Goal: Transaction & Acquisition: Obtain resource

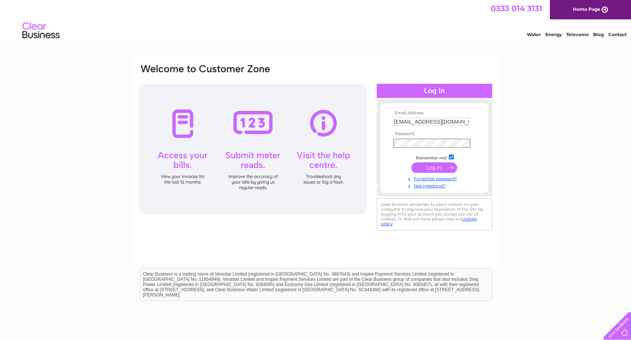
click at [438, 169] on input "submit" at bounding box center [434, 167] width 46 height 10
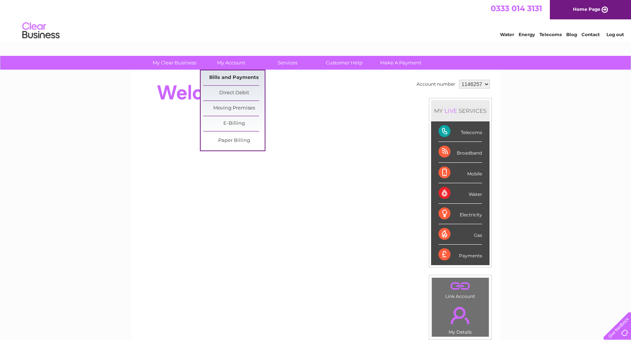
click at [238, 79] on link "Bills and Payments" at bounding box center [233, 77] width 61 height 15
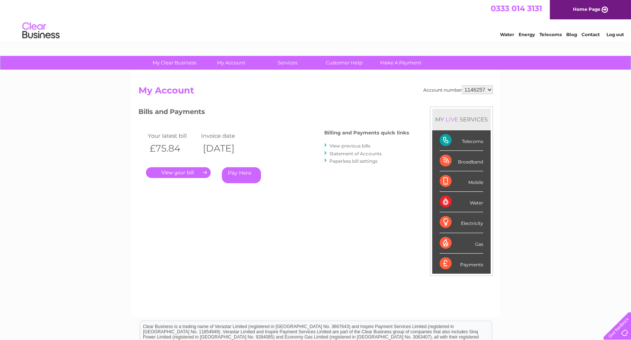
click at [196, 170] on link "." at bounding box center [178, 172] width 65 height 11
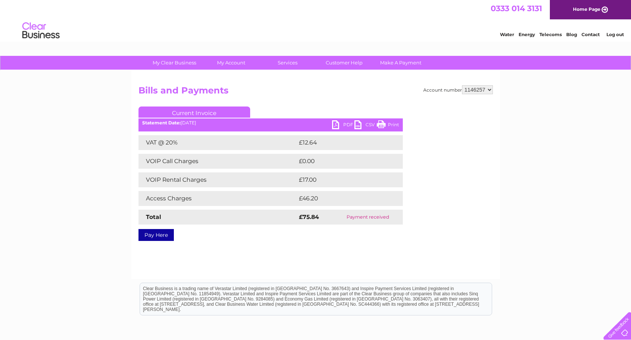
click at [344, 123] on link "PDF" at bounding box center [343, 125] width 22 height 11
click at [411, 256] on div "Account number 1146257 Bills and Payments Current Invoice PDF CSV Print VAT @ 2…" at bounding box center [315, 174] width 368 height 208
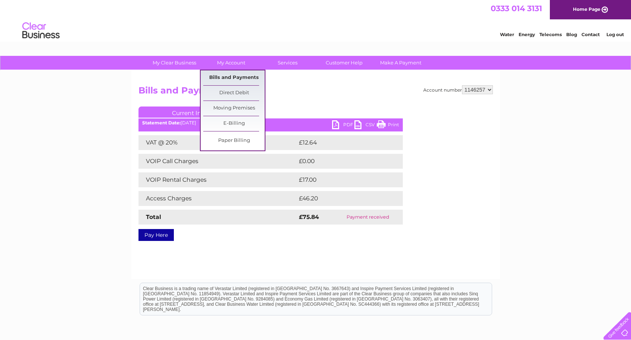
click at [233, 79] on link "Bills and Payments" at bounding box center [233, 77] width 61 height 15
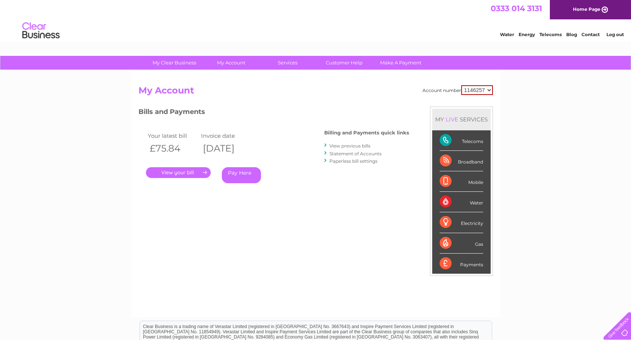
scroll to position [61, 0]
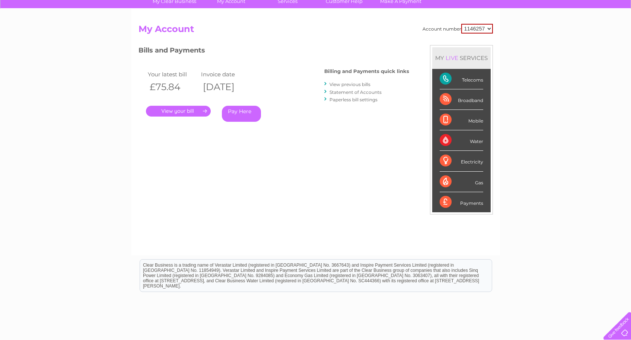
click at [356, 83] on link "View previous bills" at bounding box center [349, 84] width 41 height 6
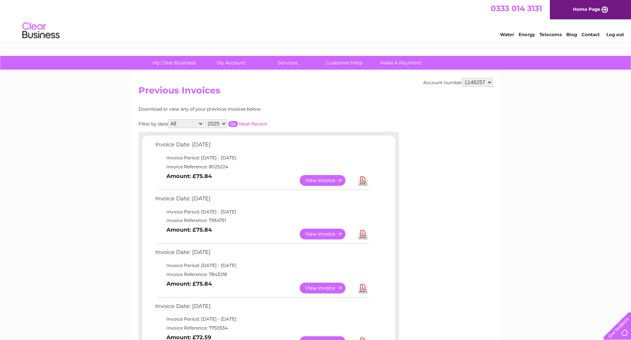
click at [320, 231] on link "View" at bounding box center [326, 233] width 55 height 11
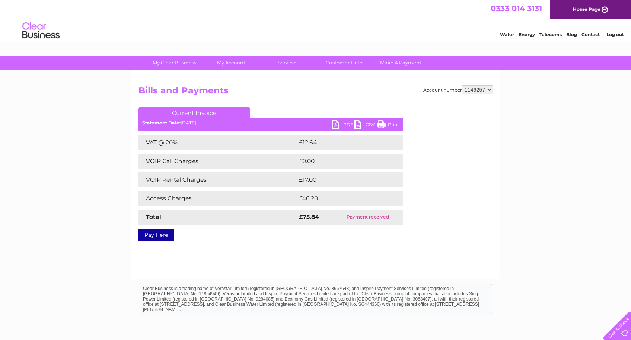
click at [340, 122] on link "PDF" at bounding box center [343, 125] width 22 height 11
click at [581, 284] on html "Clear Business is a trading name of Verastar Limited (registered in [GEOGRAPHIC…" at bounding box center [315, 303] width 631 height 48
